Goal: Navigation & Orientation: Understand site structure

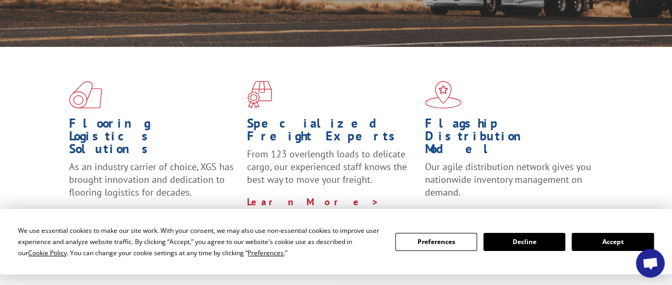
scroll to position [305, 0]
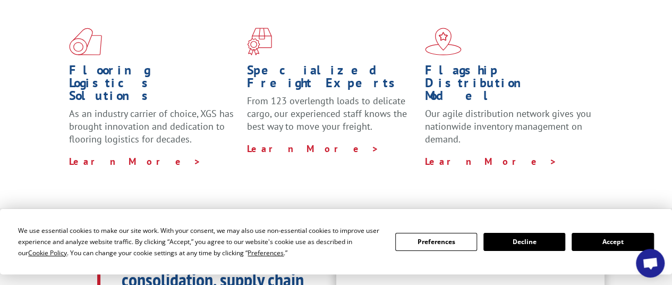
click at [615, 241] on button "Accept" at bounding box center [613, 242] width 82 height 18
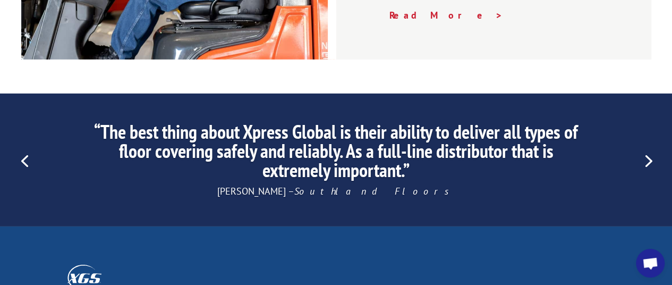
scroll to position [1634, 0]
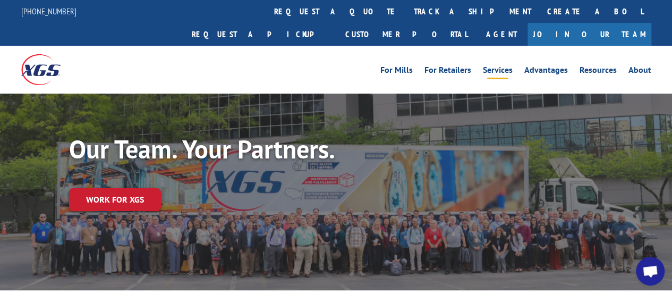
click at [494, 66] on link "Services" at bounding box center [498, 72] width 30 height 12
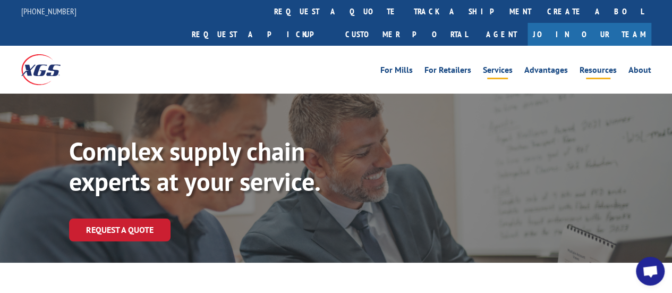
click at [607, 66] on link "Resources" at bounding box center [598, 72] width 37 height 12
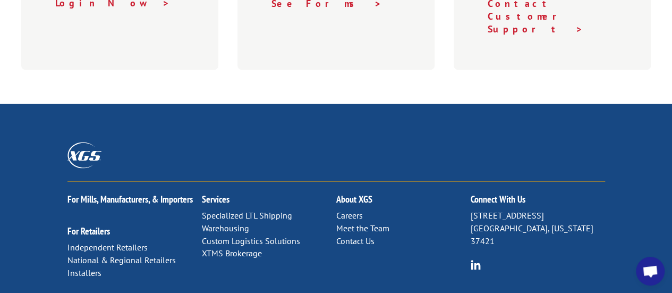
scroll to position [875, 0]
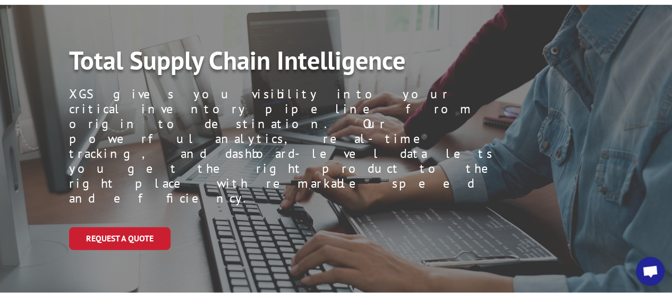
scroll to position [53, 0]
